Goal: Information Seeking & Learning: Find contact information

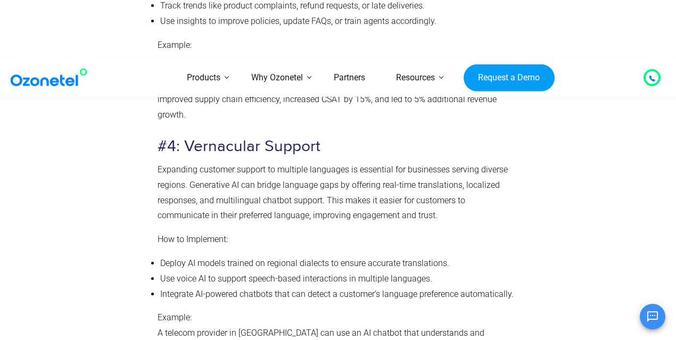
scroll to position [3995, 0]
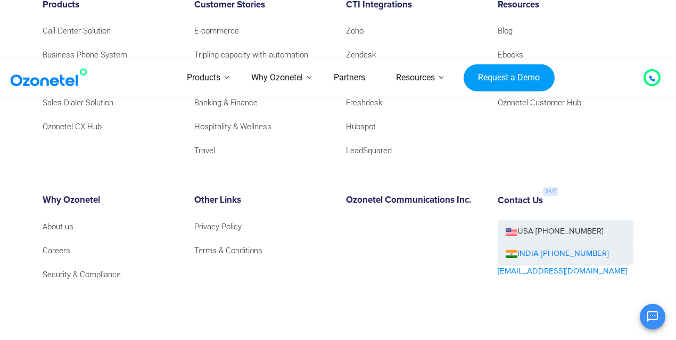
scroll to position [6935, 0]
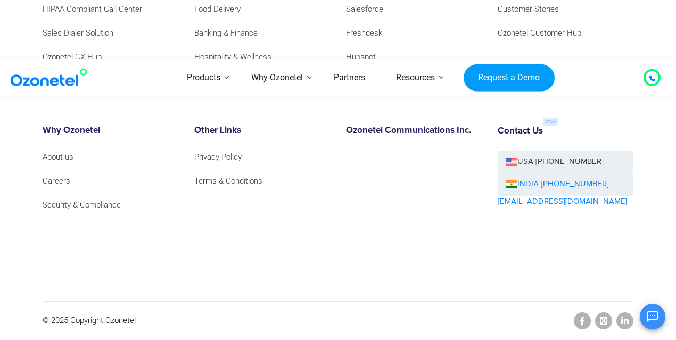
click at [583, 320] on div "OK Ozonetel Bot Ozonetel recognized as a Leader by G2 for CCAAS ​ 0" at bounding box center [550, 315] width 230 height 28
click at [583, 319] on div "OK Ozonetel Bot Ozonetel recognized as a Leader by G2 for CCAAS ​ 0" at bounding box center [550, 315] width 230 height 28
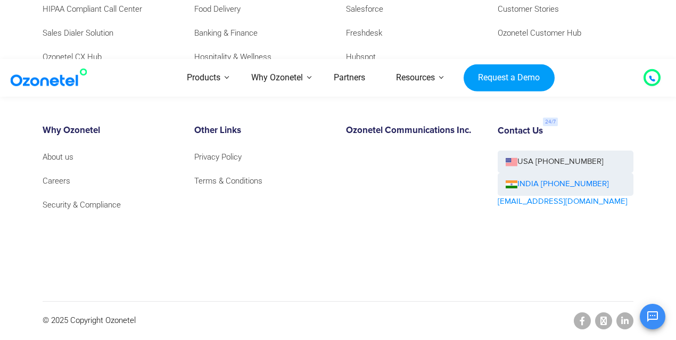
click at [583, 319] on div "OK Ozonetel Bot Ozonetel recognized as a Leader by G2 for CCAAS ​ 0" at bounding box center [550, 315] width 230 height 28
click at [604, 324] on div "OK Ozonetel Bot Ozonetel recognized as a Leader by G2 for CCAAS ​ 0" at bounding box center [550, 315] width 230 height 28
click at [495, 207] on div "Contact Us USA +1-408-440-5445 INDIA +1800-123-150150 sales@ozonetel.com" at bounding box center [566, 190] width 152 height 128
click at [585, 209] on div "Contact Us USA +1-408-440-5445 INDIA +1800-123-150150 sales@ozonetel.com" at bounding box center [566, 190] width 152 height 128
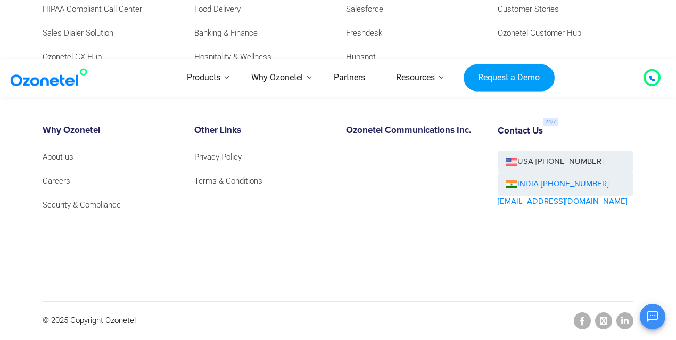
drag, startPoint x: 577, startPoint y: 203, endPoint x: 571, endPoint y: 202, distance: 6.5
click at [571, 202] on div "Contact Us USA +1-408-440-5445 INDIA +1800-123-150150 sales@ozonetel.com" at bounding box center [566, 190] width 152 height 128
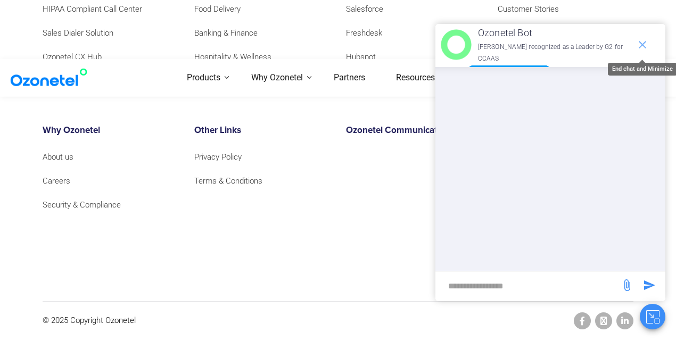
click at [641, 44] on icon "end chat or minimize" at bounding box center [642, 44] width 13 height 13
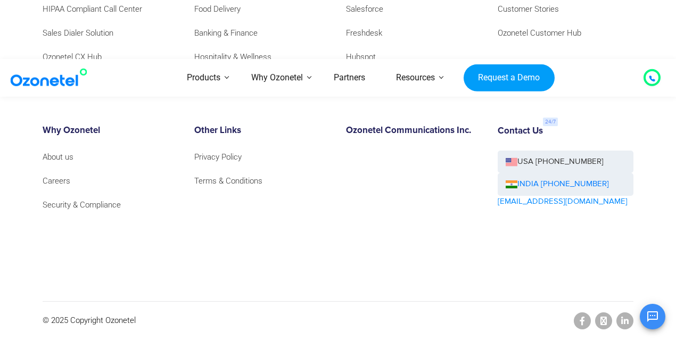
drag, startPoint x: 599, startPoint y: 214, endPoint x: 511, endPoint y: 212, distance: 87.8
click at [511, 212] on div "Contact Us USA +1-408-440-5445 INDIA +1800-123-150150 sales@ozonetel.com" at bounding box center [566, 190] width 152 height 128
drag, startPoint x: 575, startPoint y: 202, endPoint x: 495, endPoint y: 204, distance: 79.8
click at [495, 204] on div "Contact Us USA +1-408-440-5445 INDIA +1800-123-150150 sales@ozonetel.com" at bounding box center [566, 190] width 152 height 128
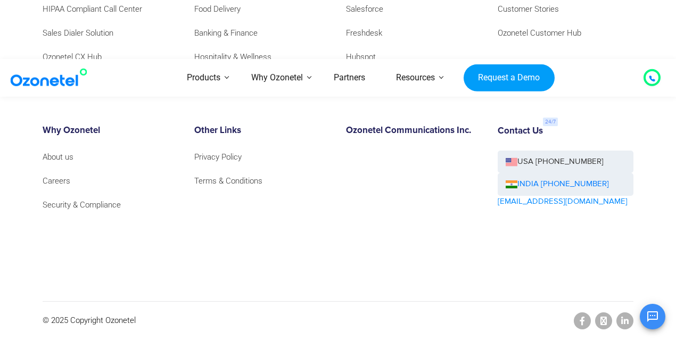
click at [495, 204] on div "Contact Us USA +1-408-440-5445 INDIA +1800-123-150150 sales@ozonetel.com" at bounding box center [566, 190] width 152 height 128
click at [577, 201] on div "Contact Us USA +1-408-440-5445 INDIA +1800-123-150150 sales@ozonetel.com" at bounding box center [566, 190] width 152 height 128
click at [553, 203] on link "[EMAIL_ADDRESS][DOMAIN_NAME]" at bounding box center [563, 202] width 130 height 12
drag, startPoint x: 580, startPoint y: 210, endPoint x: 507, endPoint y: 206, distance: 73.0
click at [507, 206] on div "Contact Us USA +1-408-440-5445 INDIA +1800-123-150150 sales@ozonetel.com" at bounding box center [566, 190] width 152 height 128
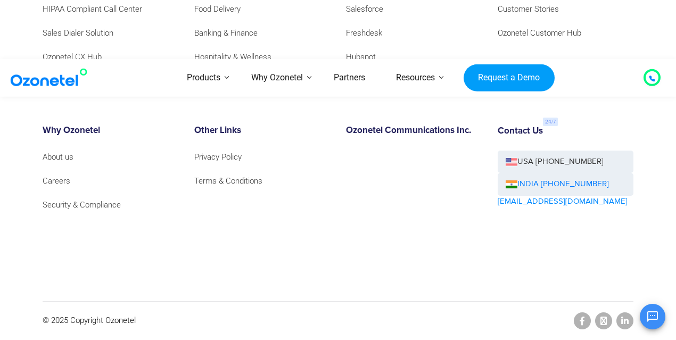
click at [506, 235] on div "Contact Us USA +1-408-440-5445 INDIA +1800-123-150150 sales@ozonetel.com" at bounding box center [566, 190] width 152 height 128
drag, startPoint x: 582, startPoint y: 209, endPoint x: 556, endPoint y: 210, distance: 26.6
click at [568, 210] on div "Contact Us USA +1-408-440-5445 INDIA +1800-123-150150 sales@ozonetel.com" at bounding box center [566, 190] width 152 height 128
drag, startPoint x: 556, startPoint y: 210, endPoint x: 509, endPoint y: 210, distance: 46.3
click at [510, 210] on div "Contact Us USA +1-408-440-5445 INDIA +1800-123-150150 sales@ozonetel.com" at bounding box center [566, 190] width 152 height 128
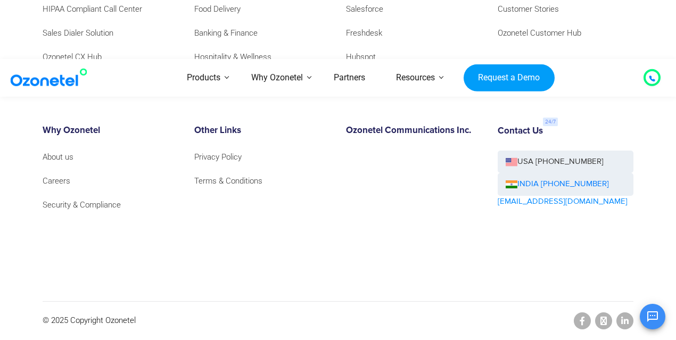
drag, startPoint x: 509, startPoint y: 210, endPoint x: 492, endPoint y: 211, distance: 17.1
click at [508, 210] on div "Contact Us USA +1-408-440-5445 INDIA +1800-123-150150 sales@ozonetel.com" at bounding box center [566, 190] width 152 height 128
click at [492, 211] on div "Contact Us USA +1-408-440-5445 INDIA +1800-123-150150 sales@ozonetel.com" at bounding box center [566, 190] width 152 height 128
copy div "[EMAIL_ADDRESS][DOMAIN_NAME]"
